Goal: Task Accomplishment & Management: Complete application form

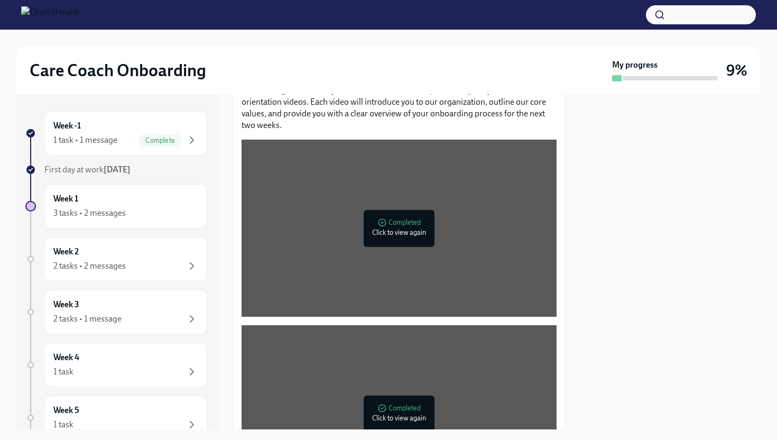
scroll to position [370, 0]
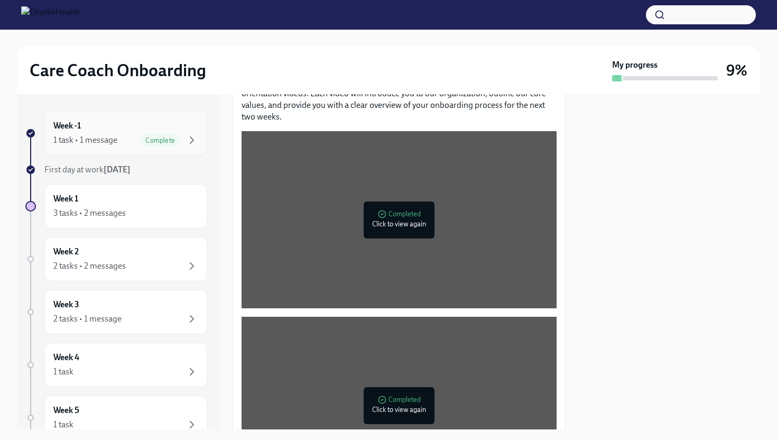
click at [149, 127] on div "Week -1 1 task • 1 message Complete" at bounding box center [125, 133] width 145 height 26
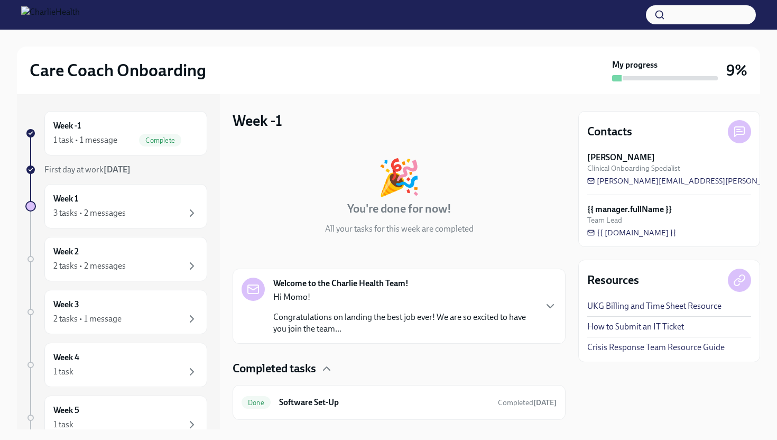
click at [627, 223] on div "{{ manager.fullName }} Team Lead" at bounding box center [670, 215] width 164 height 22
drag, startPoint x: 676, startPoint y: 237, endPoint x: 596, endPoint y: 213, distance: 84.0
click at [596, 213] on div "{{ manager.fullName }} Team Lead {{ [DOMAIN_NAME] }}" at bounding box center [670, 221] width 164 height 34
click at [666, 236] on div "{{ manager.fullName }} Team Lead {{ [DOMAIN_NAME] }}" at bounding box center [670, 221] width 164 height 34
